Goal: Transaction & Acquisition: Download file/media

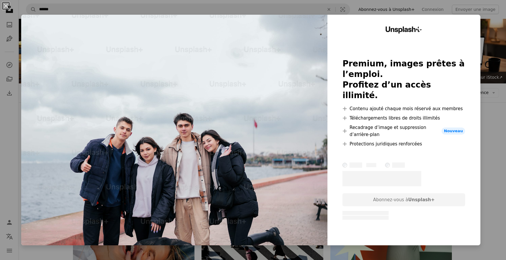
scroll to position [261, 0]
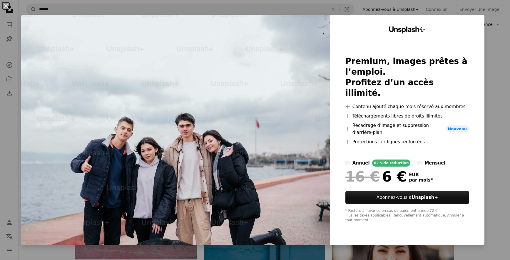
click at [505, 74] on div "An X shape Unsplash+ Premium, images prêtes à l’emploi. Profitez d’un accès ill…" at bounding box center [255, 130] width 510 height 260
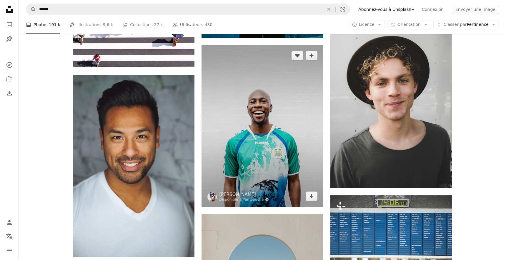
scroll to position [642, 0]
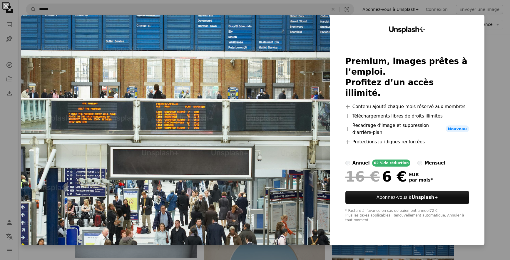
click at [496, 96] on div "An X shape Unsplash+ Premium, images prêtes à l’emploi. Profitez d’un accès ill…" at bounding box center [255, 130] width 510 height 260
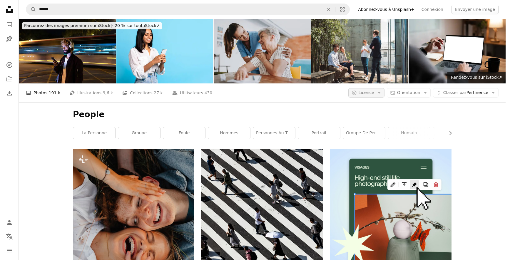
click at [380, 90] on icon "Arrow down" at bounding box center [379, 92] width 5 height 5
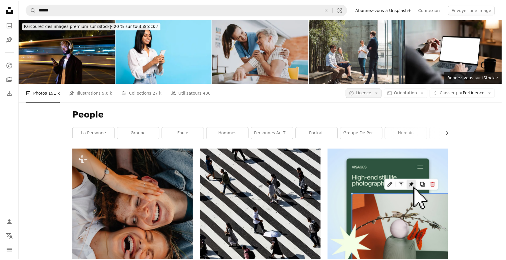
scroll to position [642, 0]
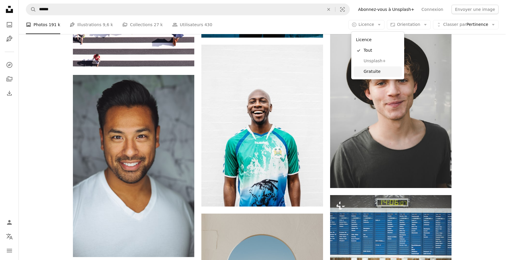
click at [380, 71] on span "Gratuite" at bounding box center [382, 72] width 36 height 6
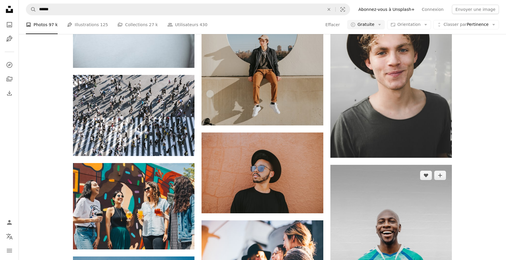
scroll to position [629, 0]
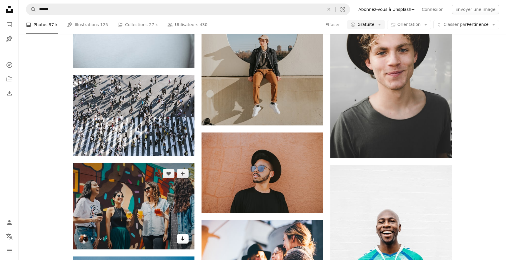
click at [182, 235] on icon "Arrow pointing down" at bounding box center [182, 238] width 5 height 7
